Goal: Navigation & Orientation: Find specific page/section

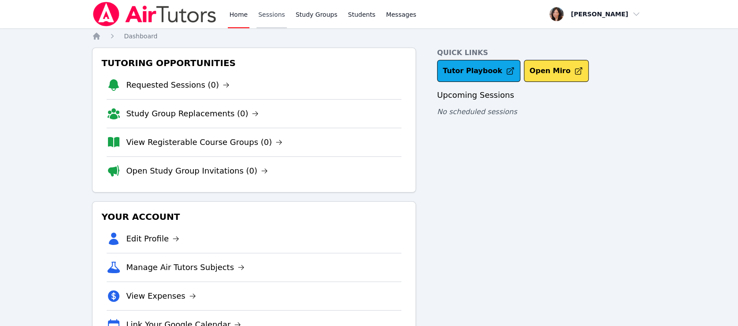
click at [256, 15] on link "Sessions" at bounding box center [271, 14] width 30 height 28
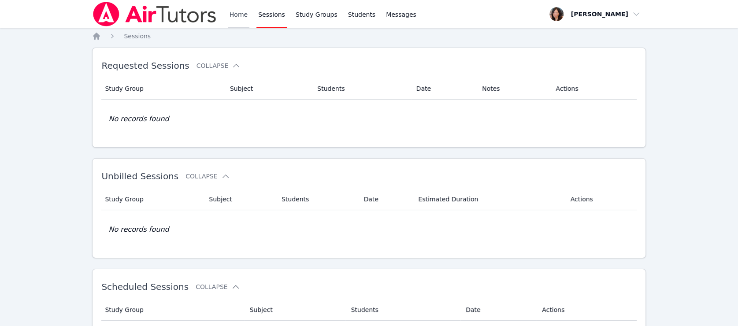
click at [228, 16] on link "Home" at bounding box center [239, 14] width 22 height 28
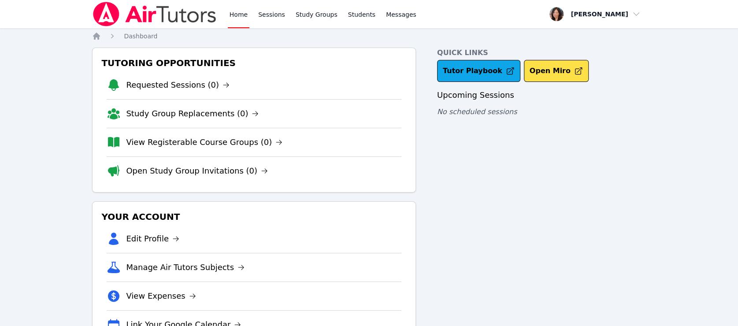
click at [15, 142] on div "Home Sessions Study Groups Students Messages Open user menu [PERSON_NAME] Open …" at bounding box center [369, 182] width 738 height 364
click at [510, 171] on div "Quick Links Tutor Playbook Open Miro Upcoming Sessions No scheduled sessions" at bounding box center [541, 197] width 209 height 299
